Goal: Information Seeking & Learning: Learn about a topic

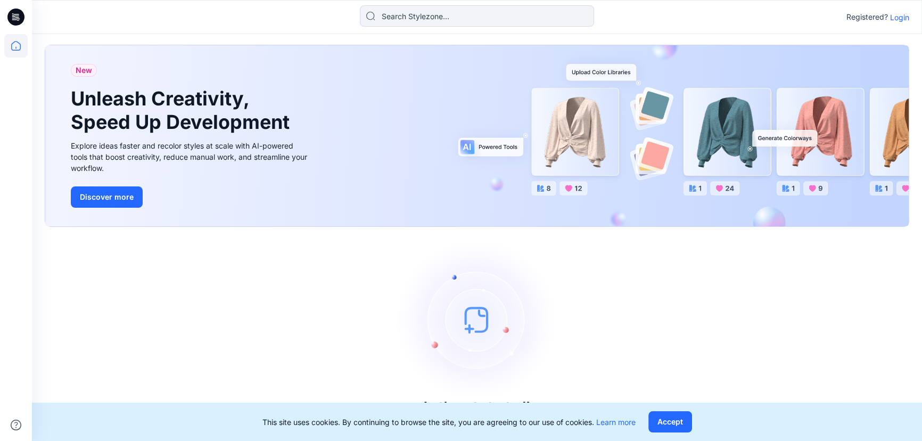
scroll to position [13, 0]
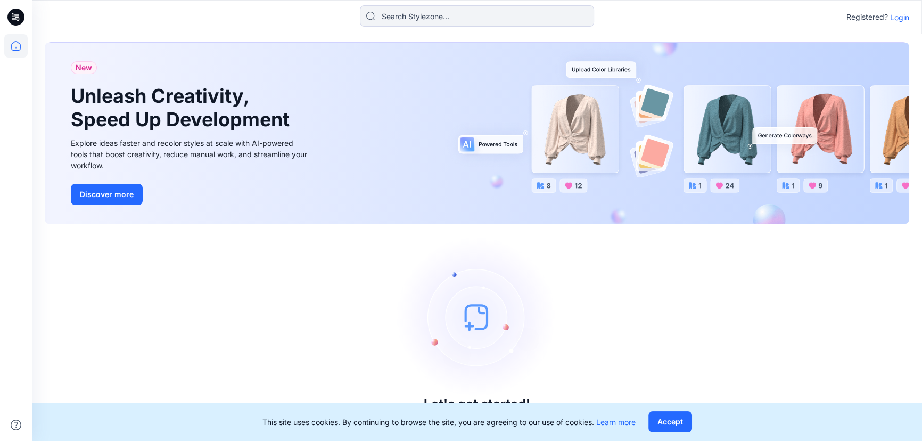
click at [904, 20] on p "Login" at bounding box center [899, 17] width 19 height 11
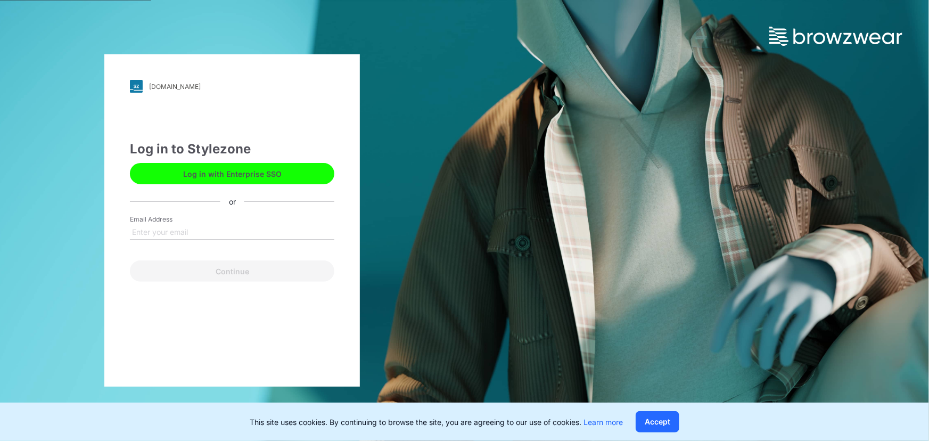
click at [183, 228] on input "Email Address" at bounding box center [232, 232] width 204 height 16
type input "[PERSON_NAME][EMAIL_ADDRESS][DOMAIN_NAME]"
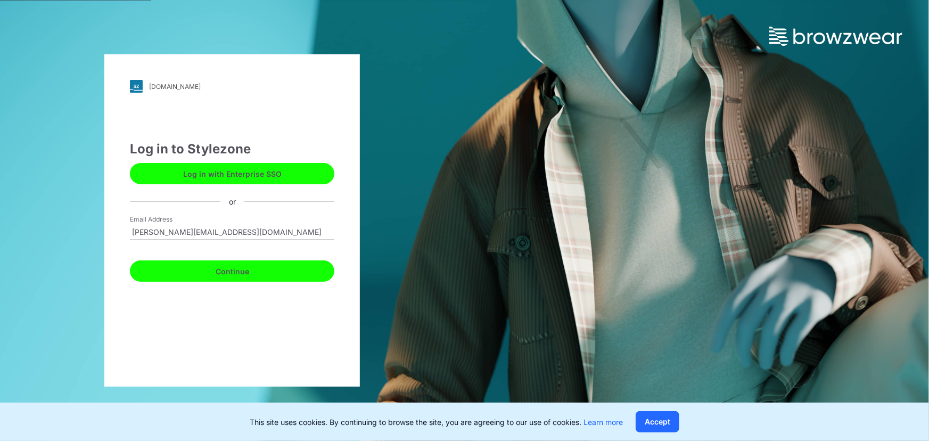
click at [209, 275] on button "Continue" at bounding box center [232, 270] width 204 height 21
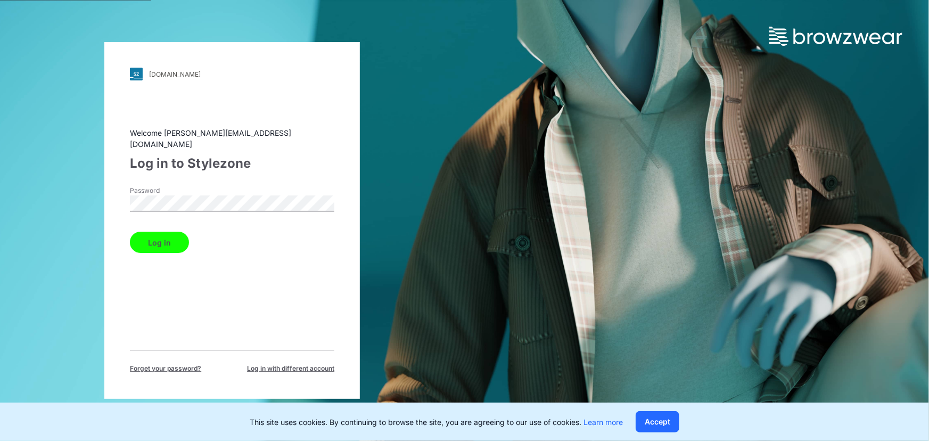
click at [169, 246] on button "Log in" at bounding box center [159, 242] width 59 height 21
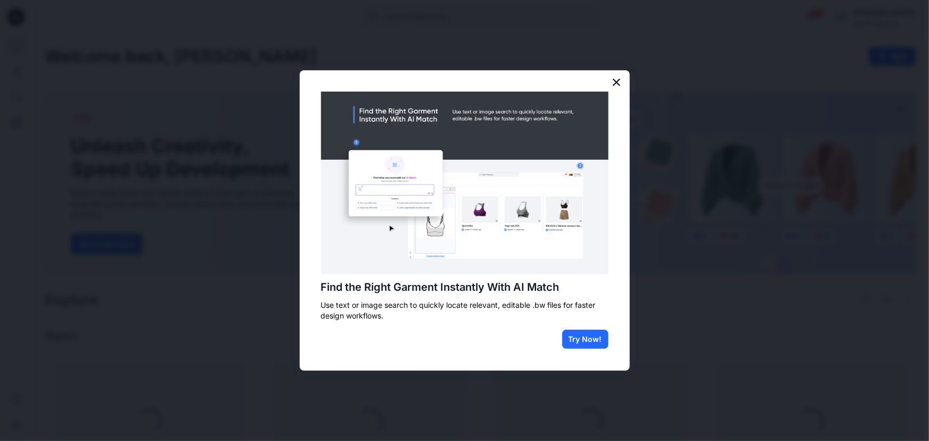
click at [616, 82] on button "×" at bounding box center [616, 81] width 10 height 17
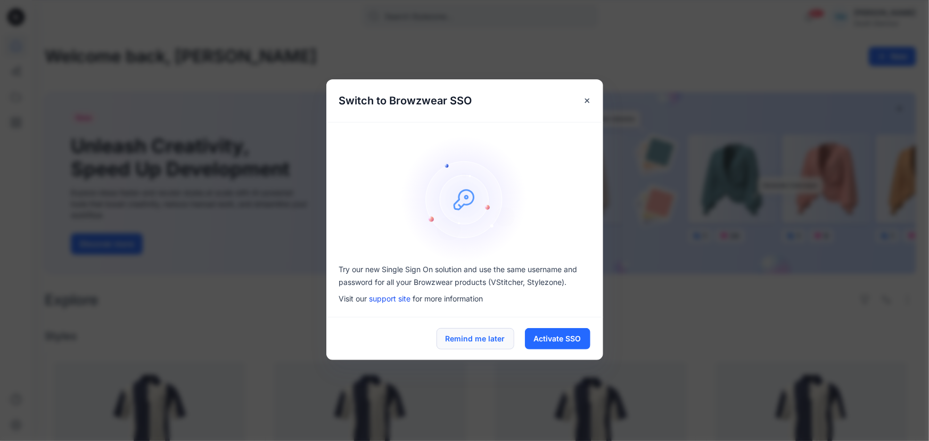
click at [501, 344] on button "Remind me later" at bounding box center [475, 338] width 78 height 21
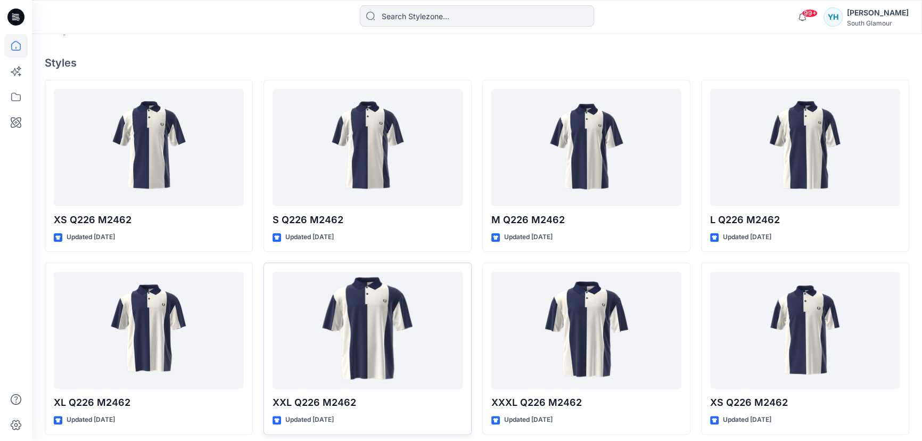
scroll to position [290, 0]
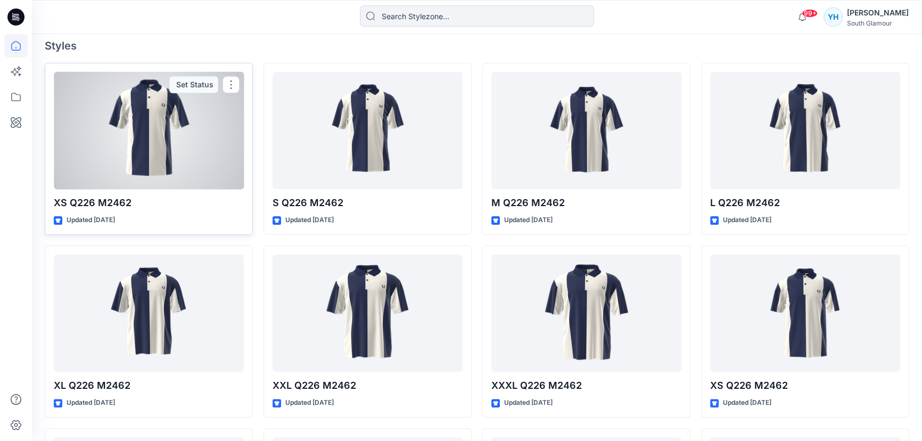
click at [160, 133] on div at bounding box center [149, 131] width 190 height 118
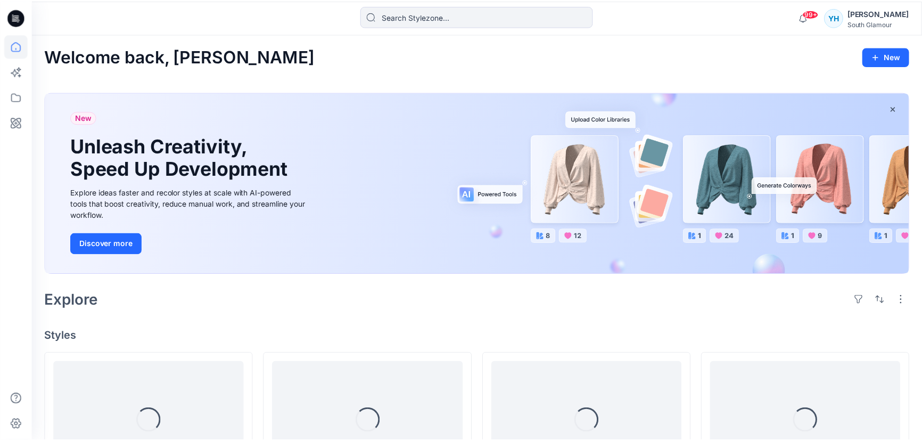
scroll to position [290, 0]
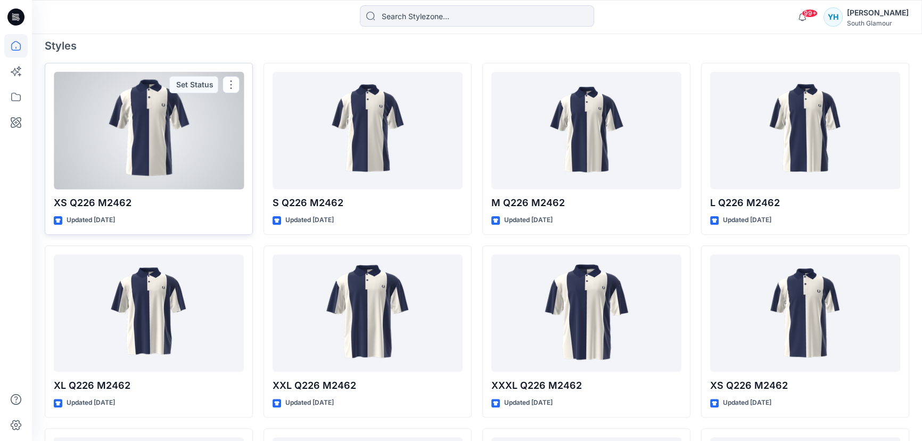
click at [142, 108] on div at bounding box center [149, 131] width 190 height 118
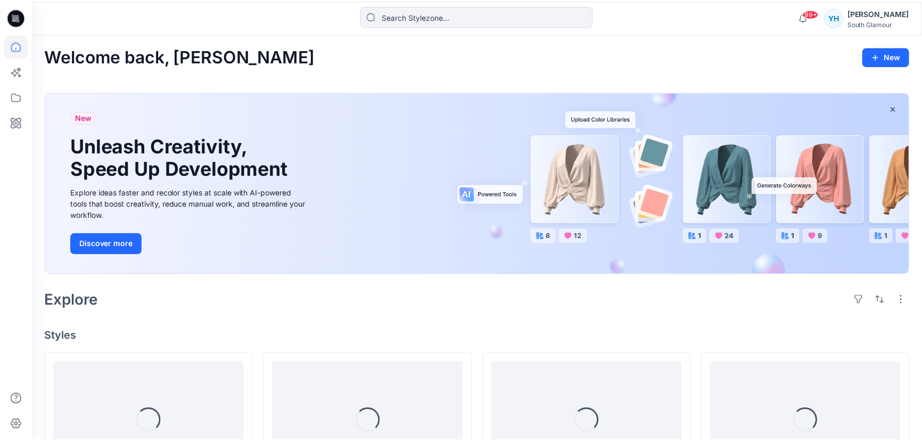
scroll to position [290, 0]
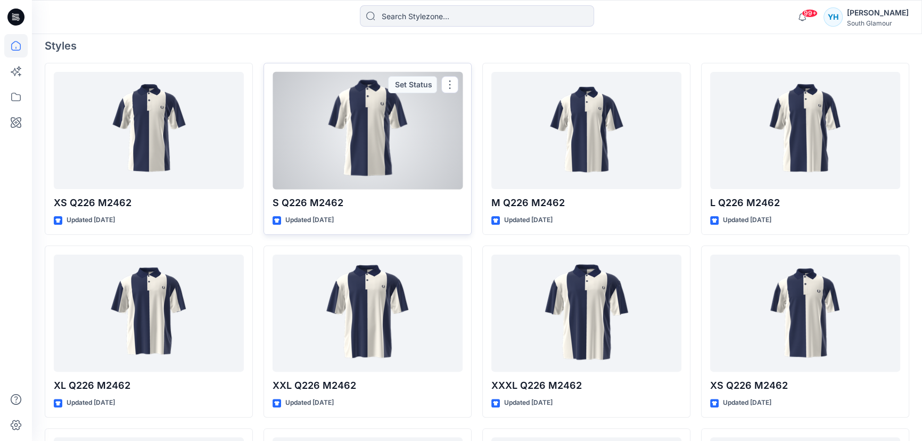
click at [363, 117] on div at bounding box center [367, 131] width 190 height 118
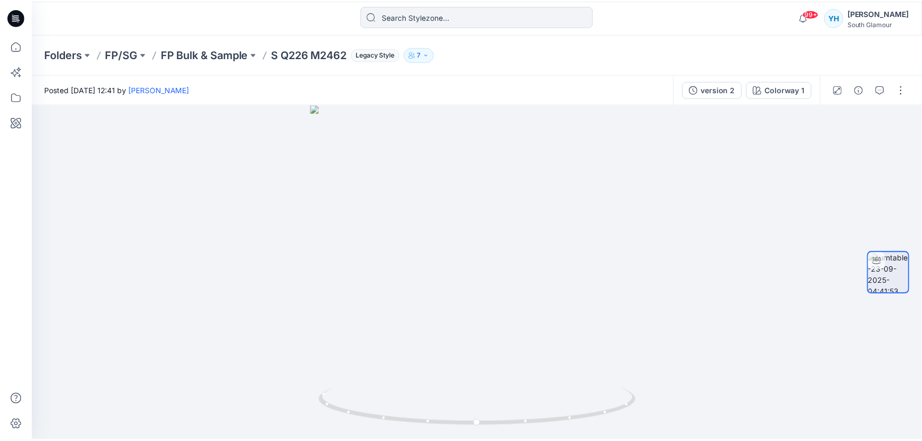
scroll to position [290, 0]
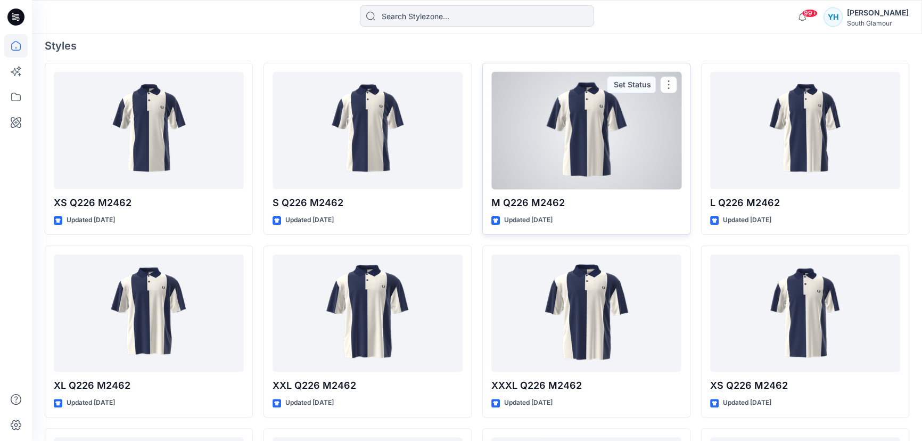
click at [571, 126] on div at bounding box center [586, 131] width 190 height 118
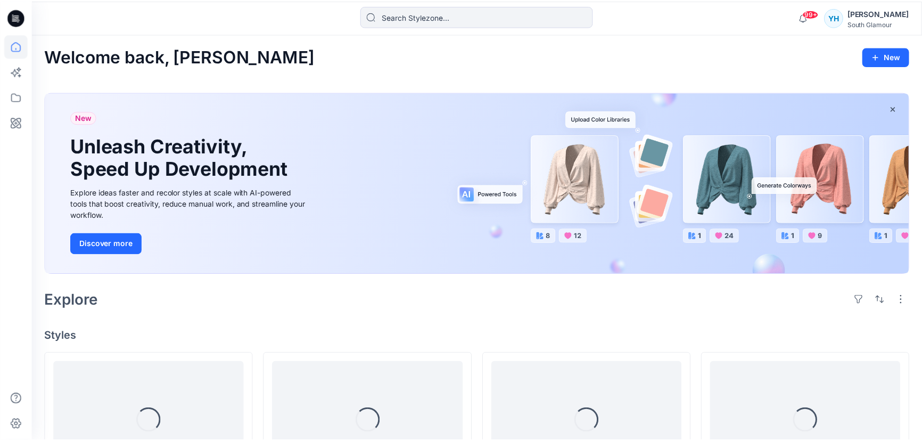
scroll to position [290, 0]
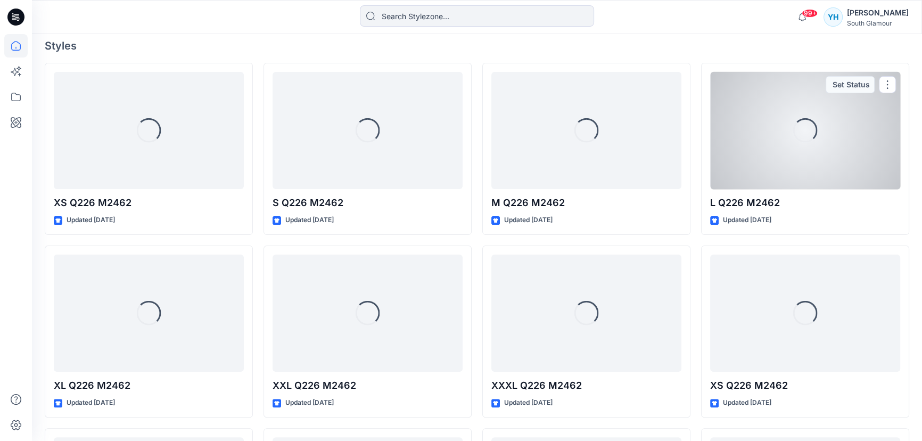
click at [792, 143] on div "Loading..." at bounding box center [805, 131] width 190 height 118
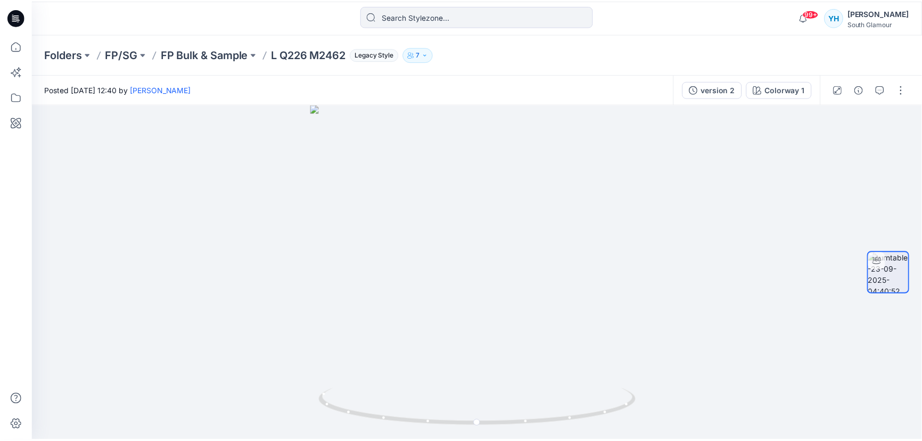
scroll to position [290, 0]
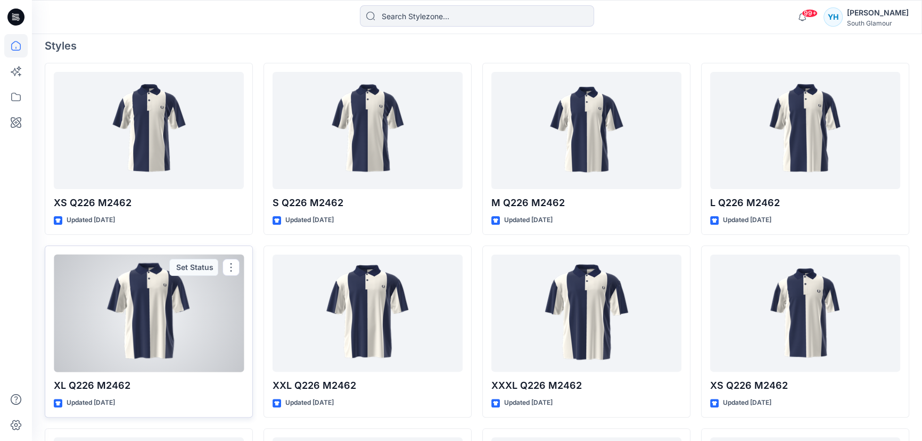
click at [101, 345] on div at bounding box center [149, 313] width 190 height 118
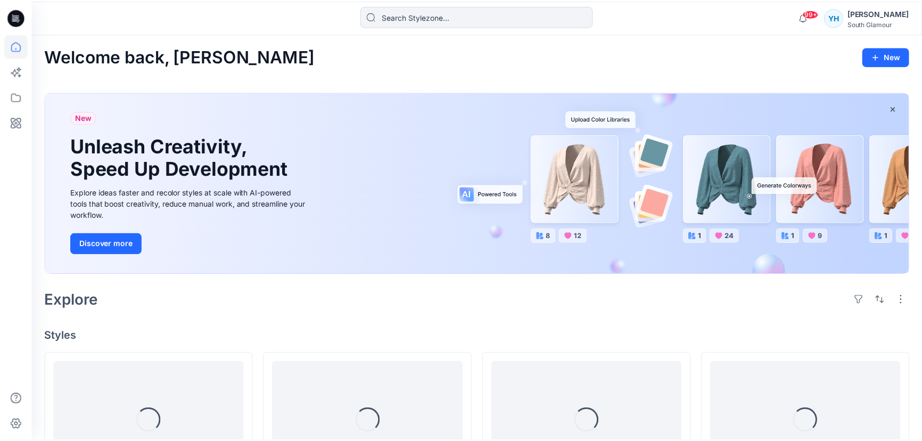
scroll to position [290, 0]
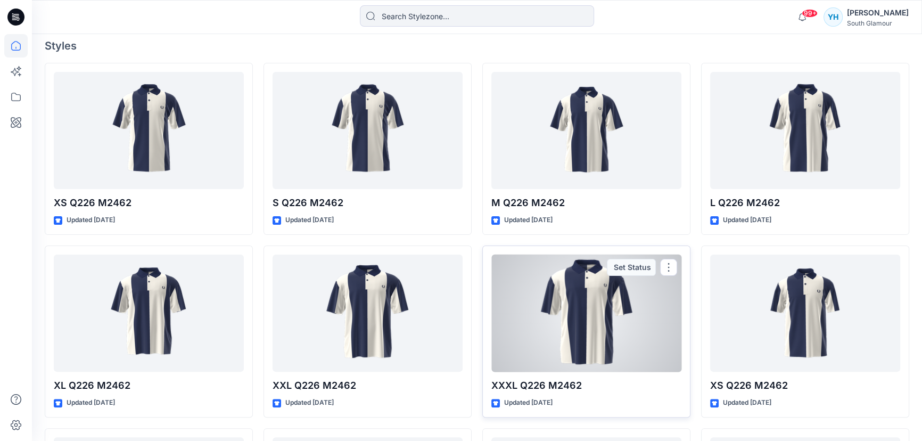
click at [565, 302] on div at bounding box center [586, 313] width 190 height 118
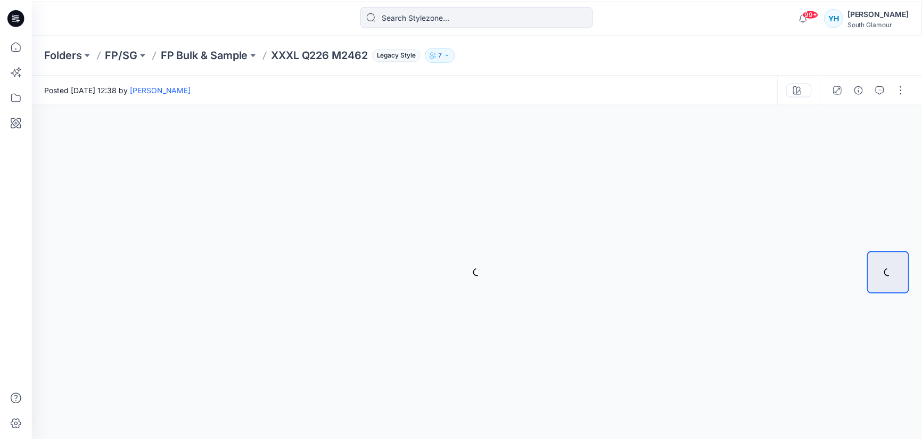
scroll to position [290, 0]
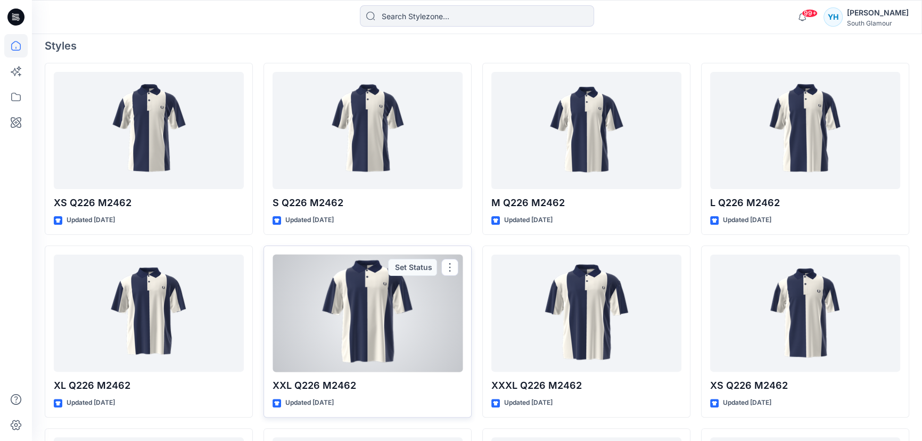
click at [325, 303] on div at bounding box center [367, 313] width 190 height 118
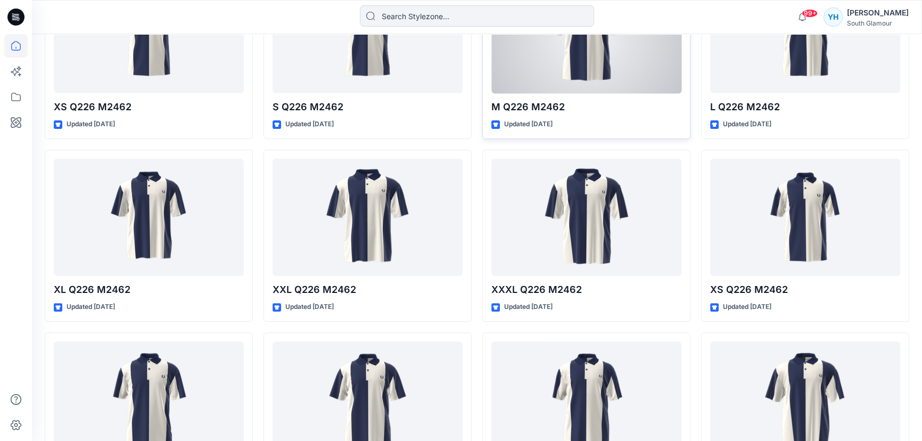
scroll to position [435, 0]
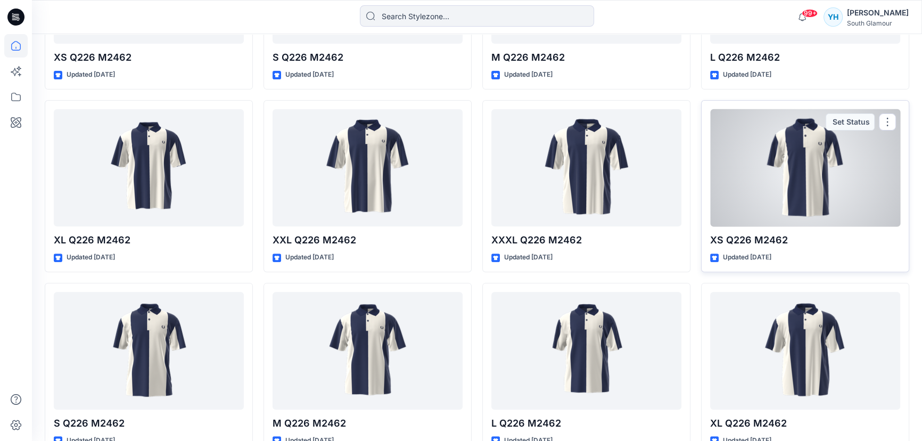
click at [780, 174] on div at bounding box center [805, 168] width 190 height 118
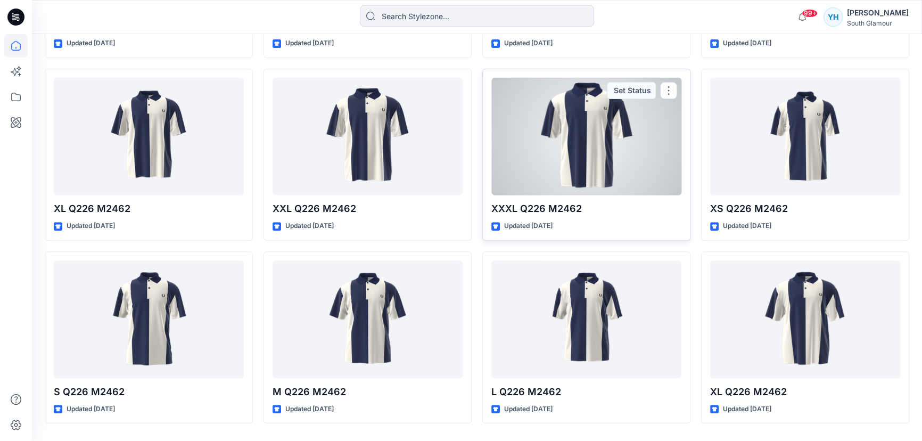
scroll to position [484, 0]
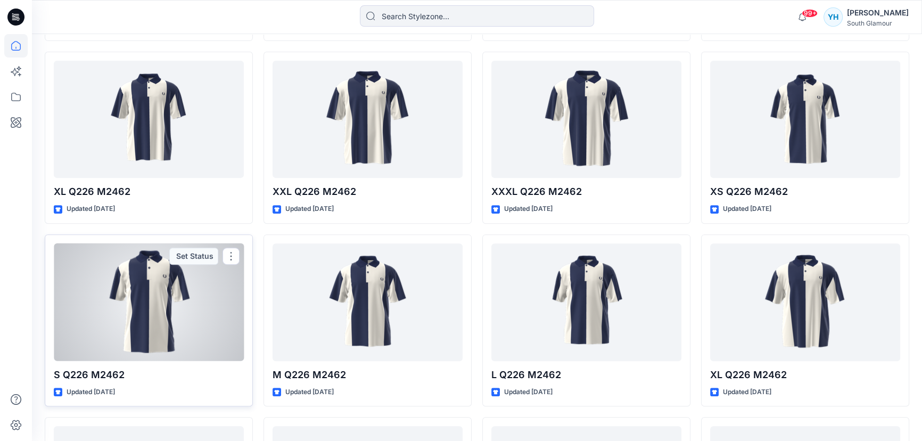
click at [128, 330] on div at bounding box center [149, 302] width 190 height 118
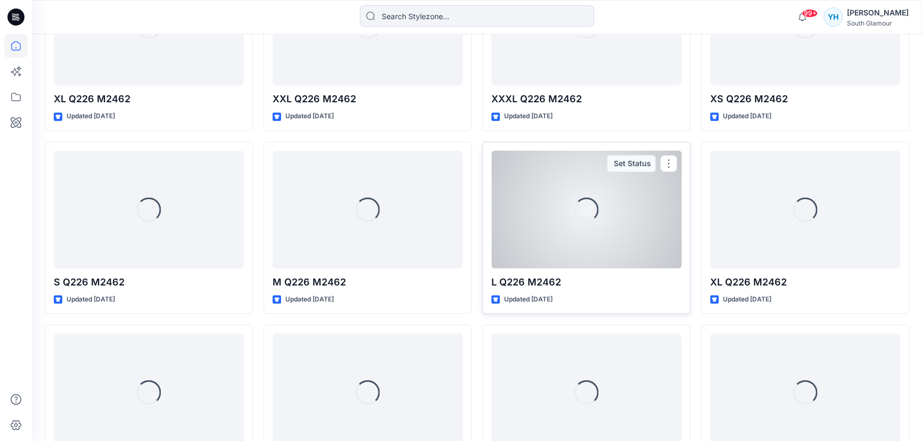
scroll to position [580, 0]
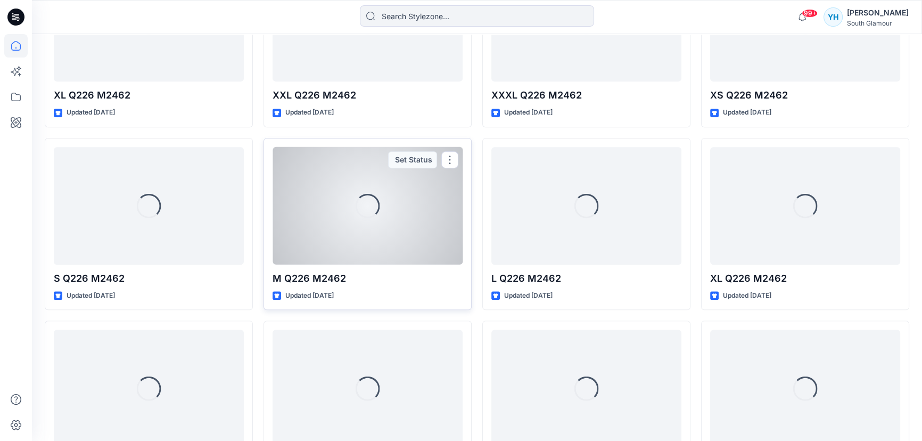
click at [333, 218] on div "Loading..." at bounding box center [367, 206] width 190 height 118
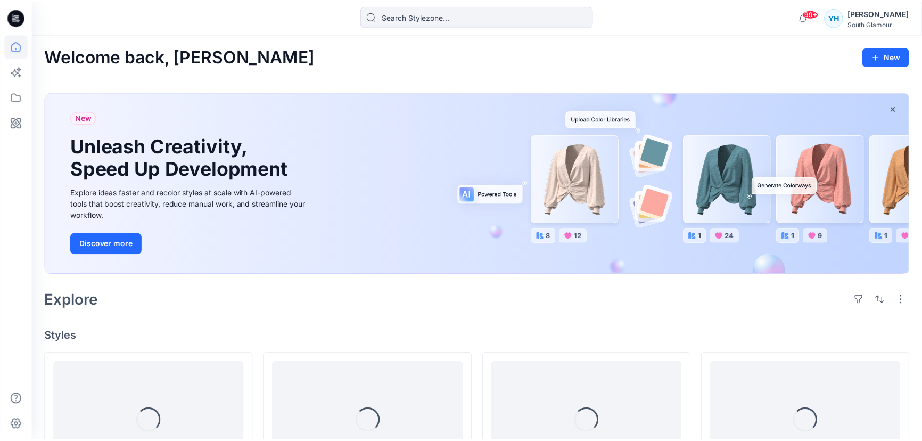
scroll to position [580, 0]
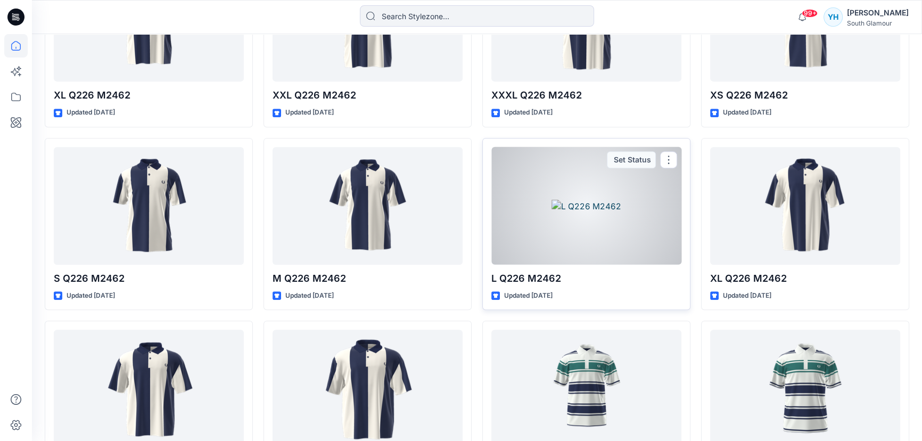
click at [553, 215] on div at bounding box center [586, 206] width 190 height 118
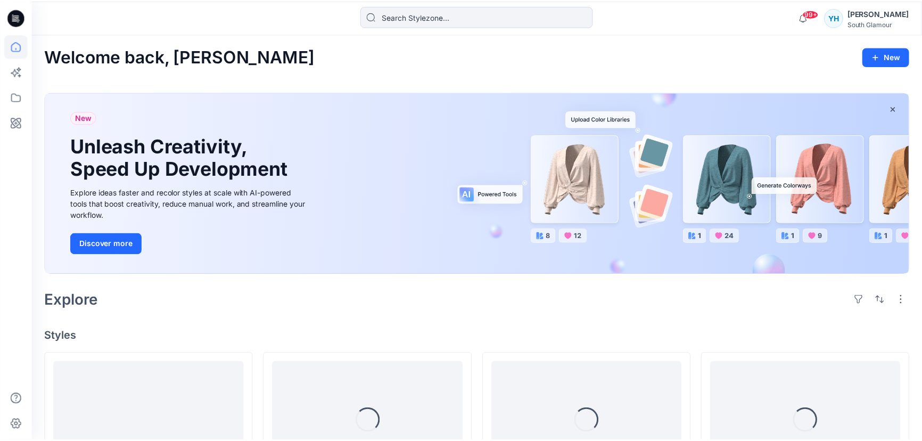
scroll to position [580, 0]
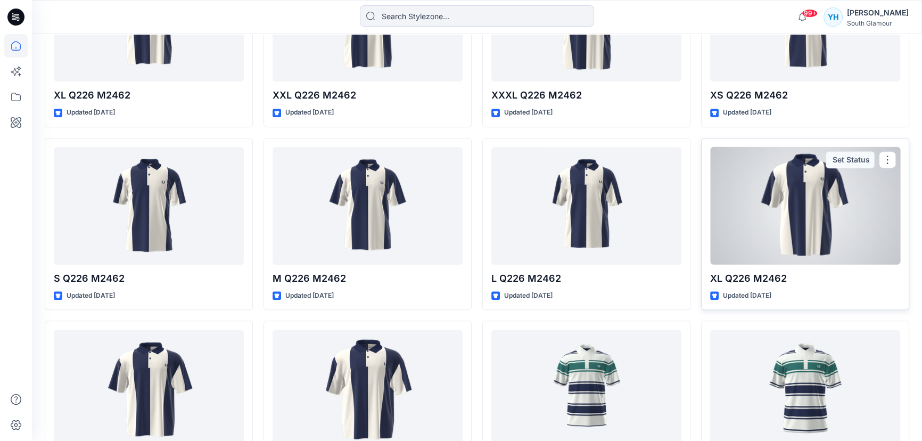
click at [767, 214] on div at bounding box center [805, 206] width 190 height 118
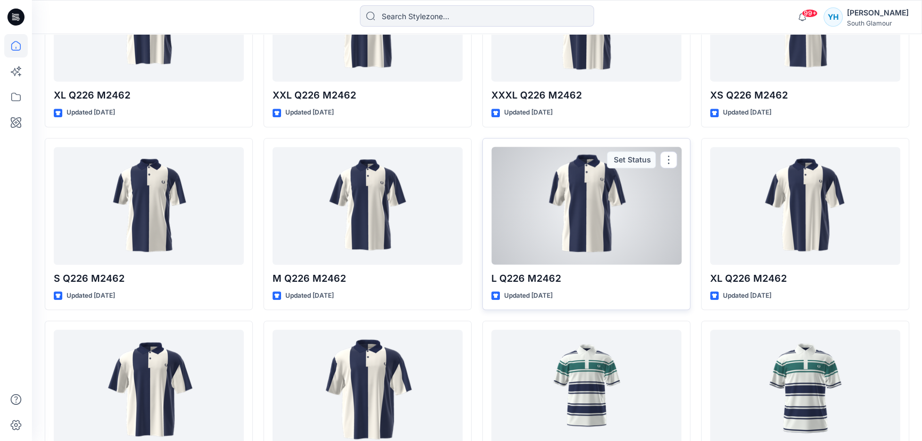
scroll to position [725, 0]
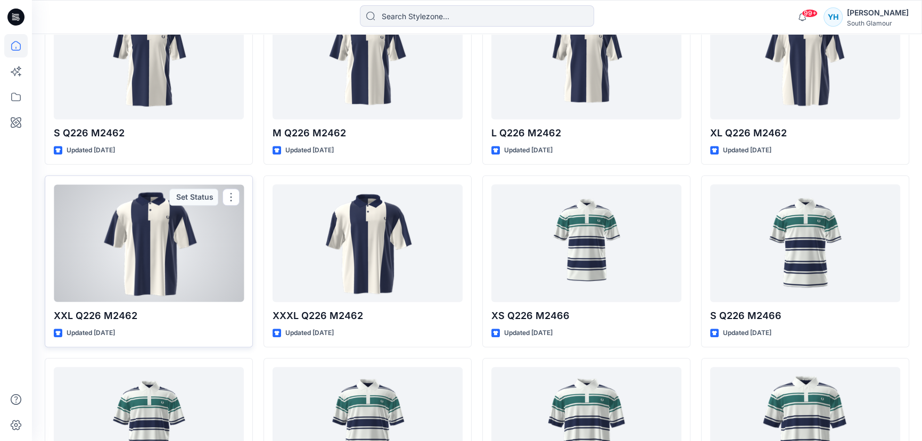
click at [160, 278] on div at bounding box center [149, 243] width 190 height 118
